Goal: Transaction & Acquisition: Book appointment/travel/reservation

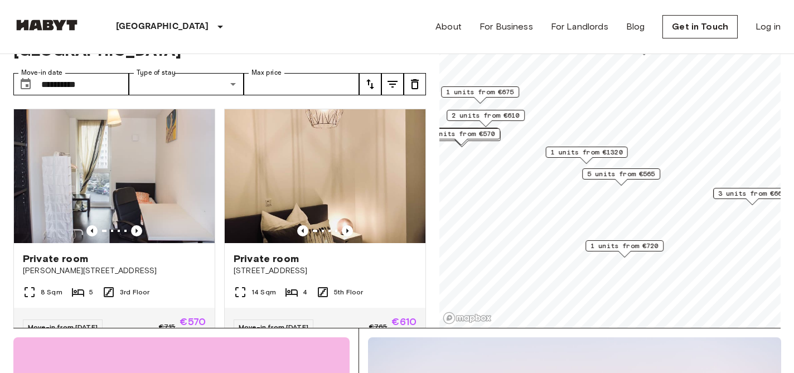
click at [619, 249] on span "1 units from €720" at bounding box center [624, 246] width 68 height 10
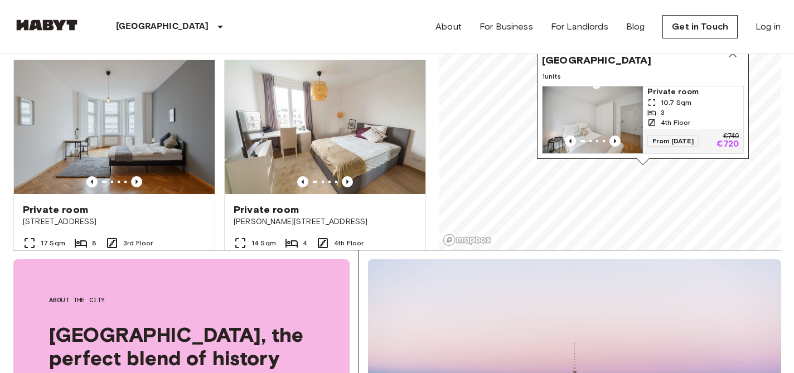
scroll to position [462, 0]
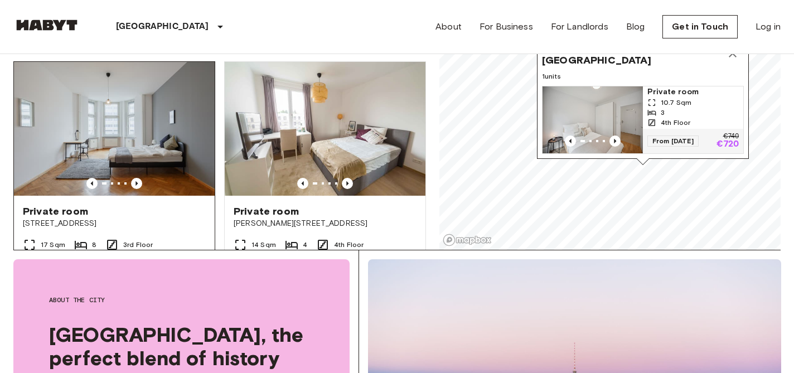
click at [164, 111] on img at bounding box center [114, 129] width 201 height 134
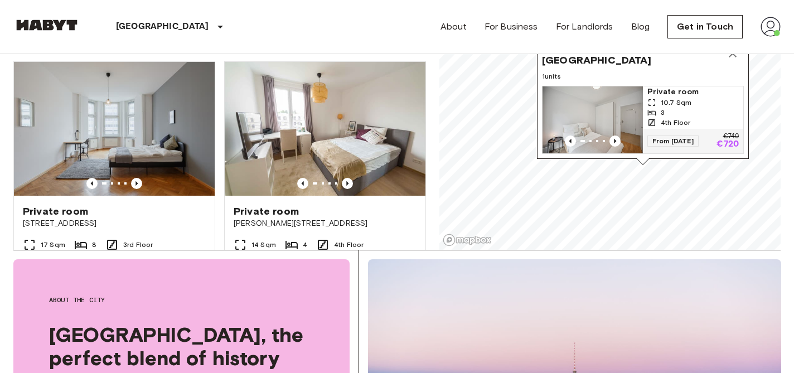
click at [622, 106] on img "Map marker" at bounding box center [592, 119] width 100 height 67
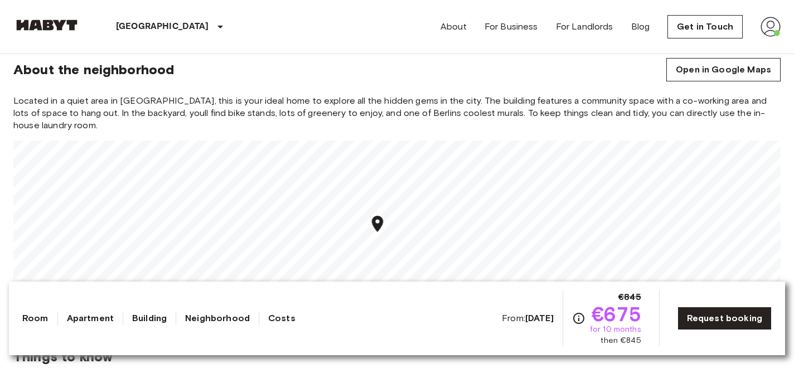
scroll to position [953, 0]
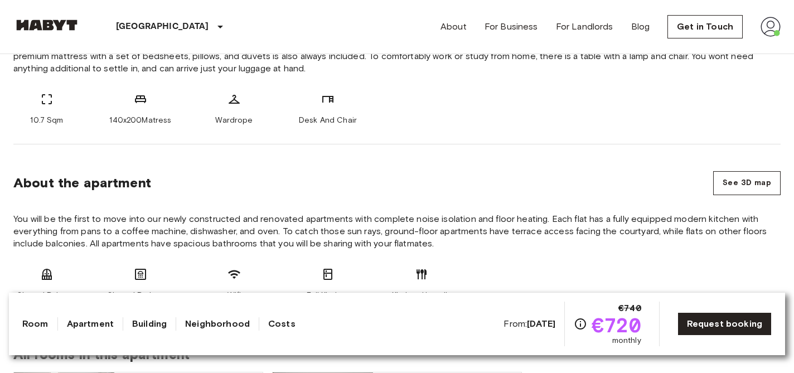
scroll to position [464, 0]
click at [415, 153] on section "About the apartment See 3D map You will be the first to move into our newly con…" at bounding box center [396, 231] width 767 height 175
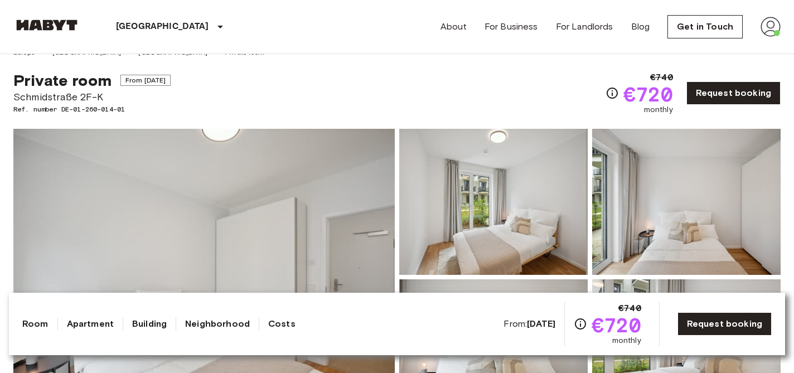
scroll to position [0, 0]
